Goal: Navigation & Orientation: Go to known website

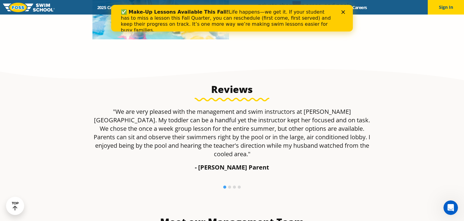
scroll to position [371, 0]
click at [342, 14] on icon "Close" at bounding box center [343, 12] width 4 height 4
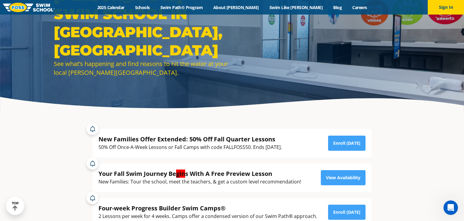
scroll to position [0, 0]
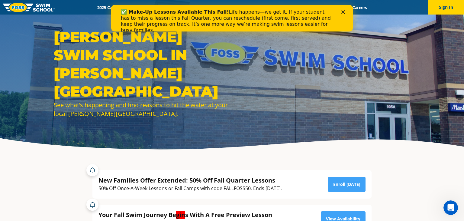
click at [342, 12] on icon "Close" at bounding box center [343, 12] width 4 height 4
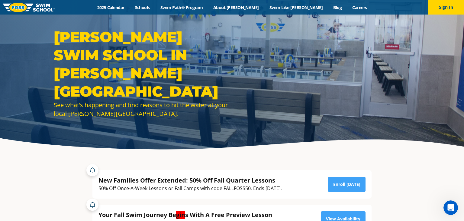
click at [42, 4] on img at bounding box center [29, 7] width 52 height 9
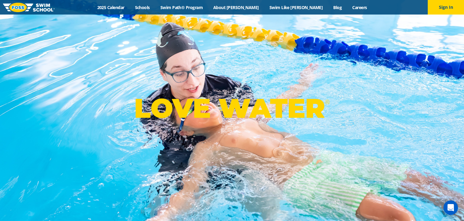
click at [393, 43] on div "LOVE WATER ®" at bounding box center [232, 110] width 464 height 221
